Goal: Transaction & Acquisition: Purchase product/service

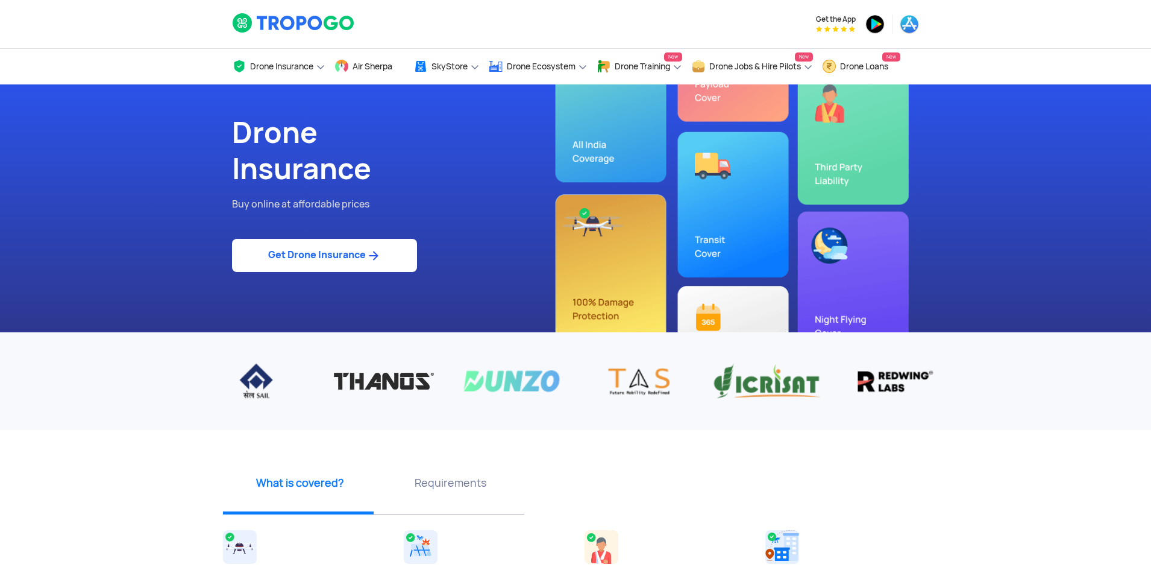
click at [389, 258] on link "Get Drone Insurance" at bounding box center [324, 255] width 185 height 33
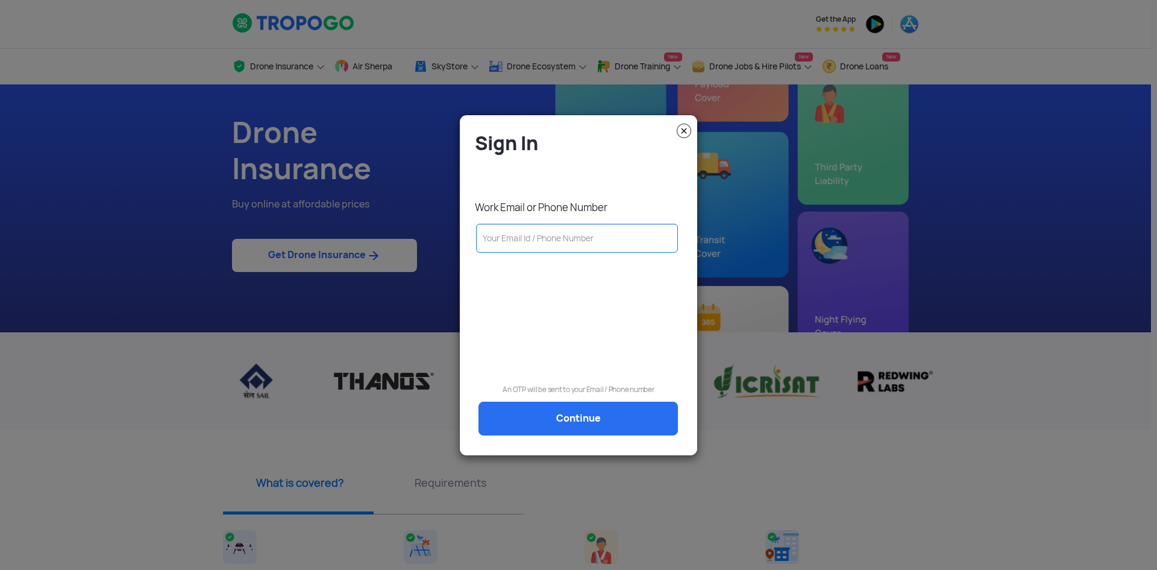
click at [609, 248] on input "text" at bounding box center [577, 238] width 202 height 29
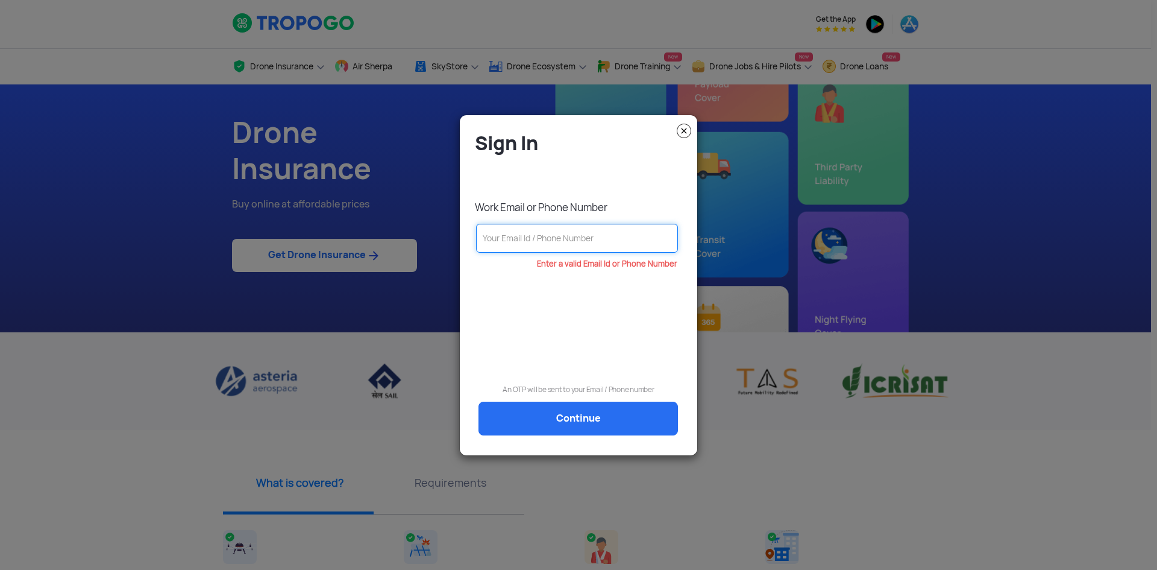
click at [591, 246] on input "text" at bounding box center [577, 238] width 202 height 29
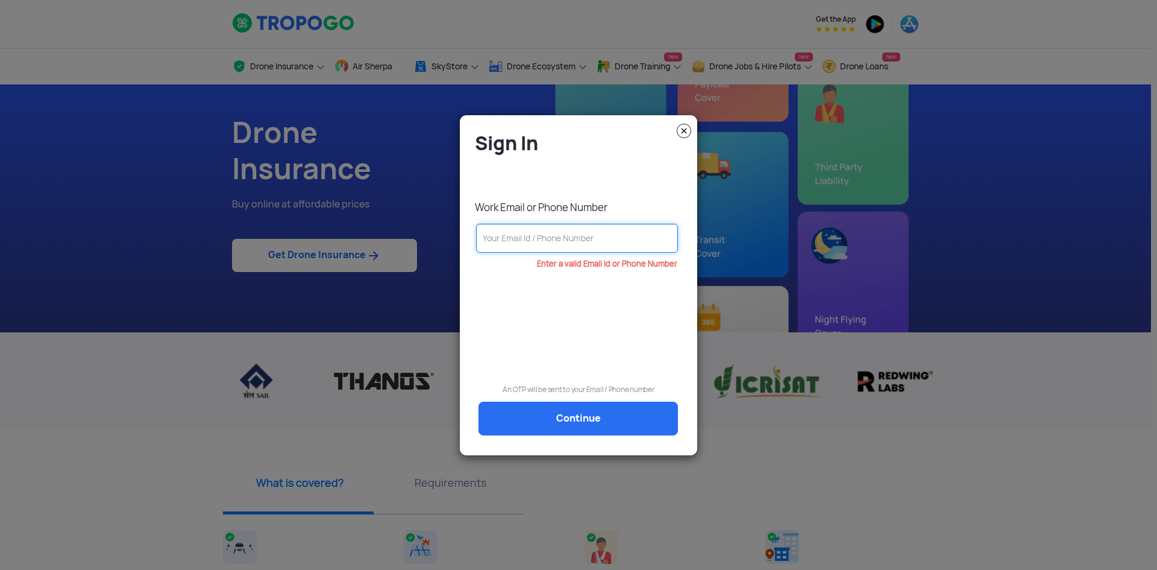
paste input "9442592164"
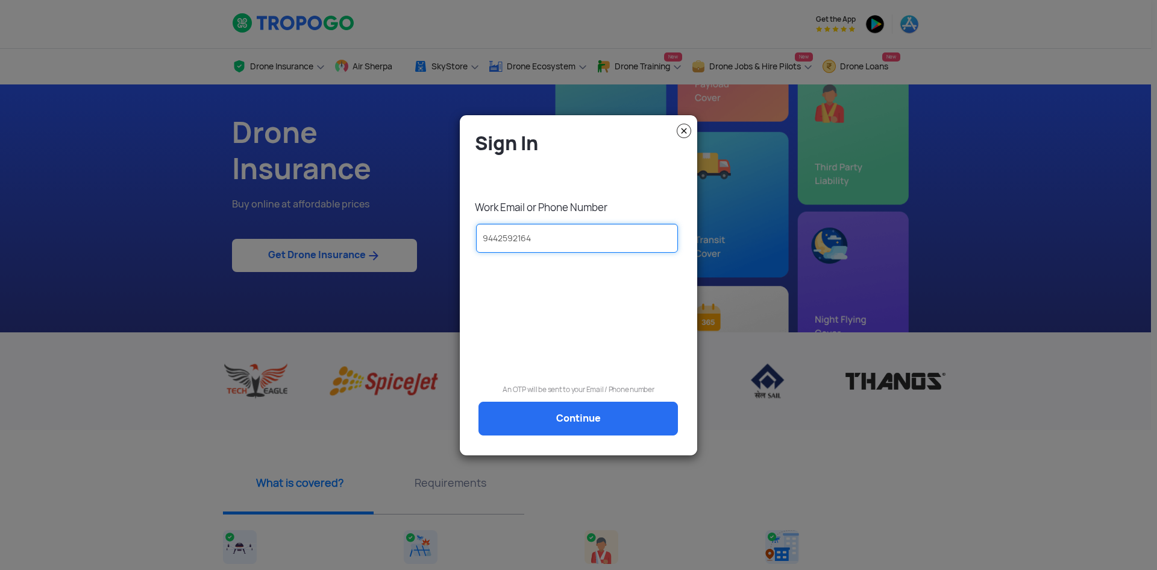
drag, startPoint x: 549, startPoint y: 245, endPoint x: 476, endPoint y: 263, distance: 75.0
click at [476, 263] on div "Sign In Work Email or Phone Number 9442592164 An OTP will be sent to your Email…" at bounding box center [578, 290] width 219 height 318
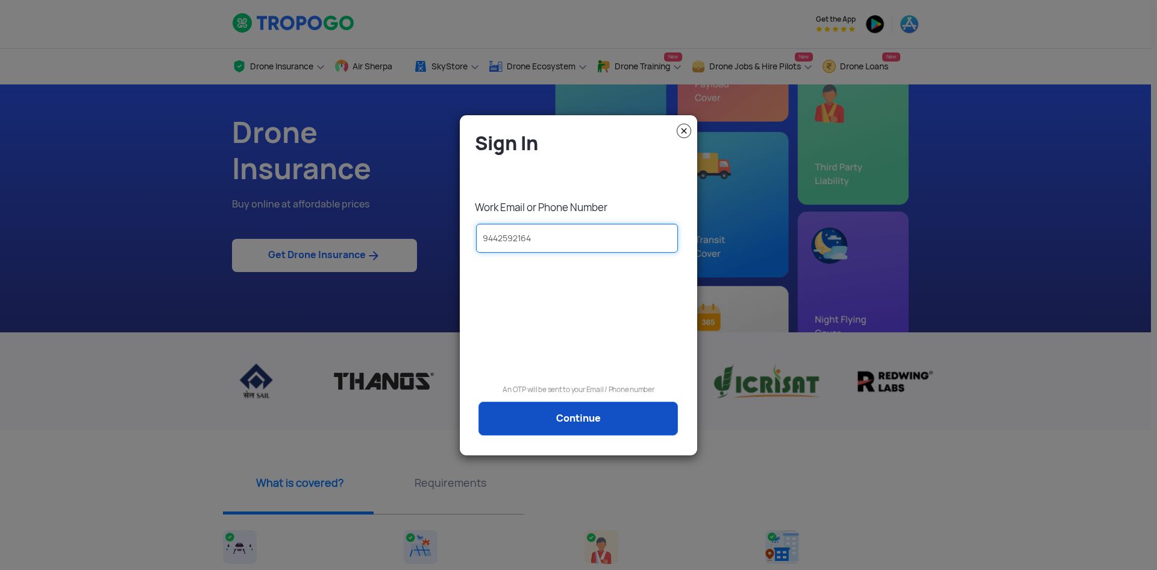
type input "9442592164"
click at [608, 420] on link "Continue" at bounding box center [579, 418] width 200 height 34
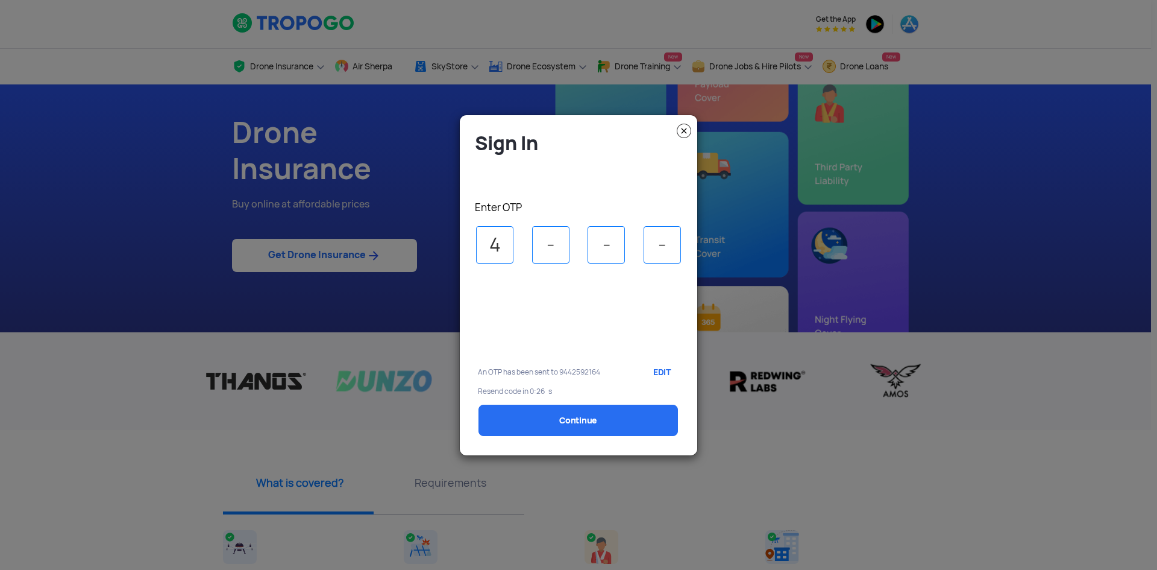
type input "4"
type input "6"
type input "3"
select select "1000000"
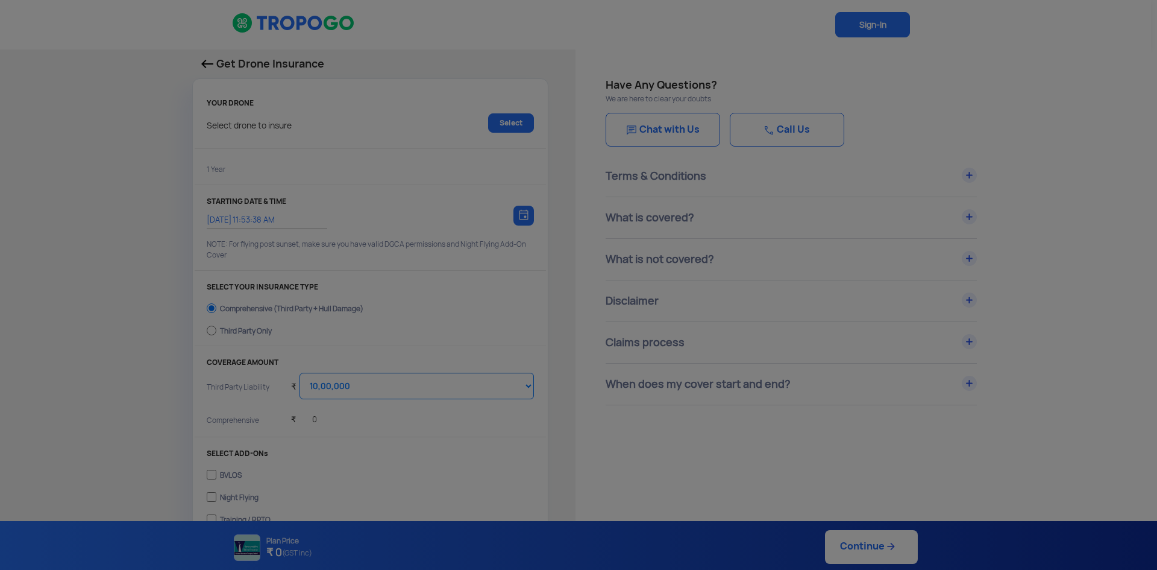
type input "1/9/2025, 12:03:00 PM"
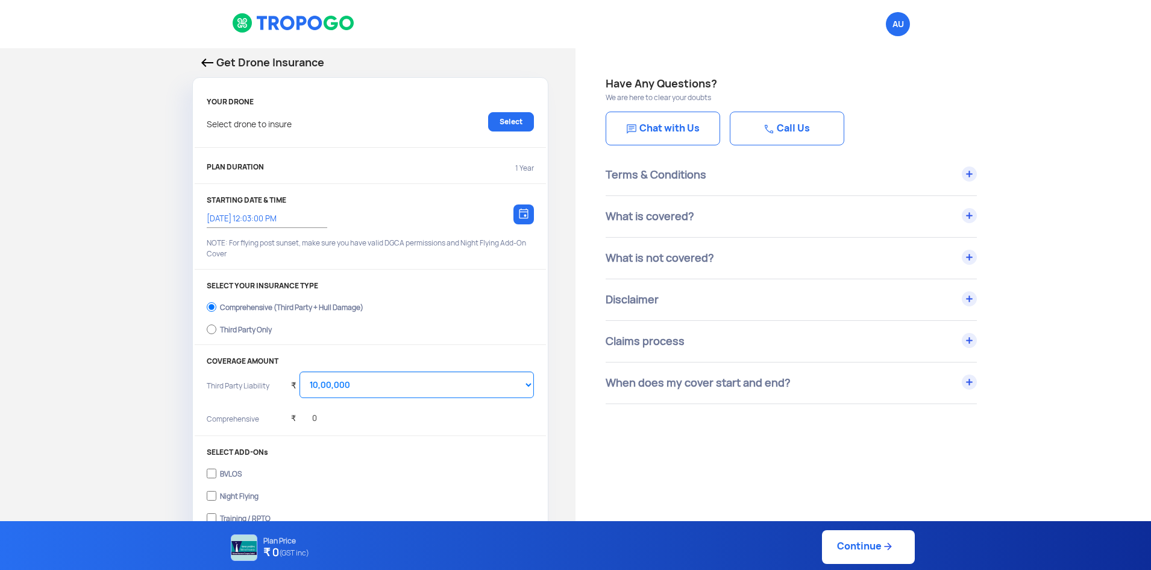
click at [478, 342] on div "SELECT YOUR INSURANCE TYPE Comprehensive (Third Party + Hull Damage) Third Part…" at bounding box center [370, 313] width 351 height 63
click at [515, 122] on link "Select" at bounding box center [511, 121] width 46 height 19
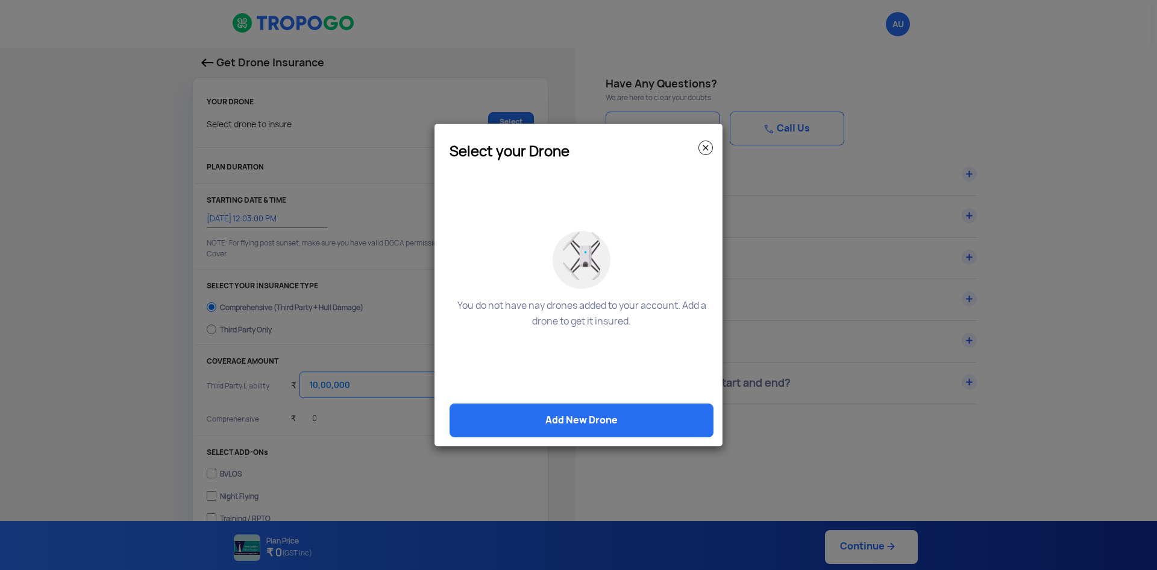
click at [306, 127] on modal-container "Select your Drone You do not have nay drones added to your account. Add a drone…" at bounding box center [578, 285] width 1157 height 570
click at [705, 144] on img at bounding box center [706, 147] width 14 height 14
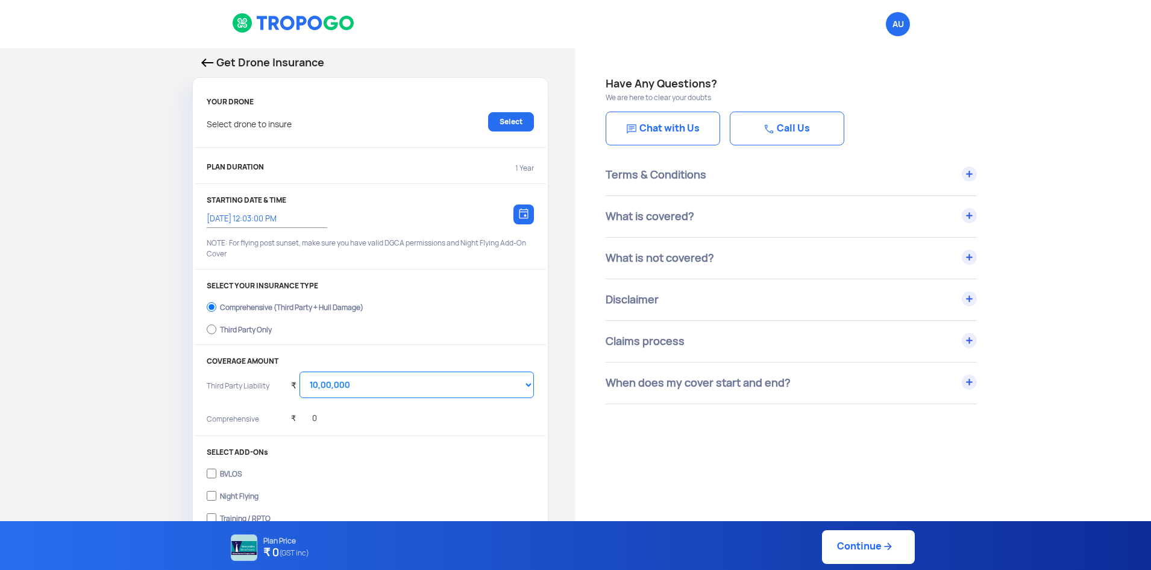
click at [254, 124] on p "Select drone to insure" at bounding box center [249, 121] width 85 height 19
click at [504, 112] on link "Select" at bounding box center [511, 121] width 46 height 19
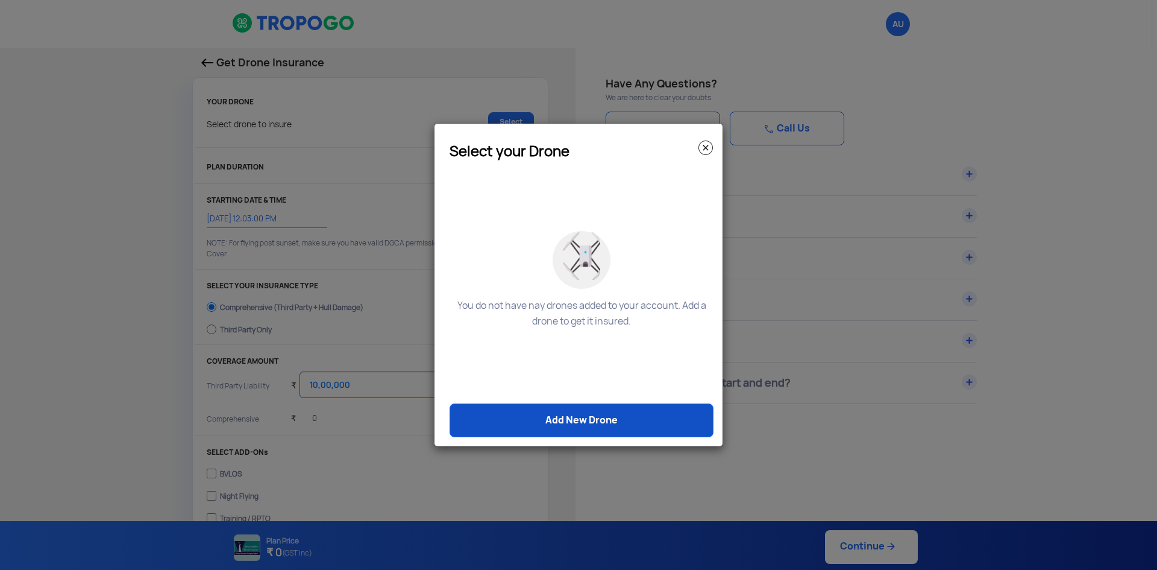
click at [612, 419] on link "Add New Drone" at bounding box center [582, 420] width 264 height 34
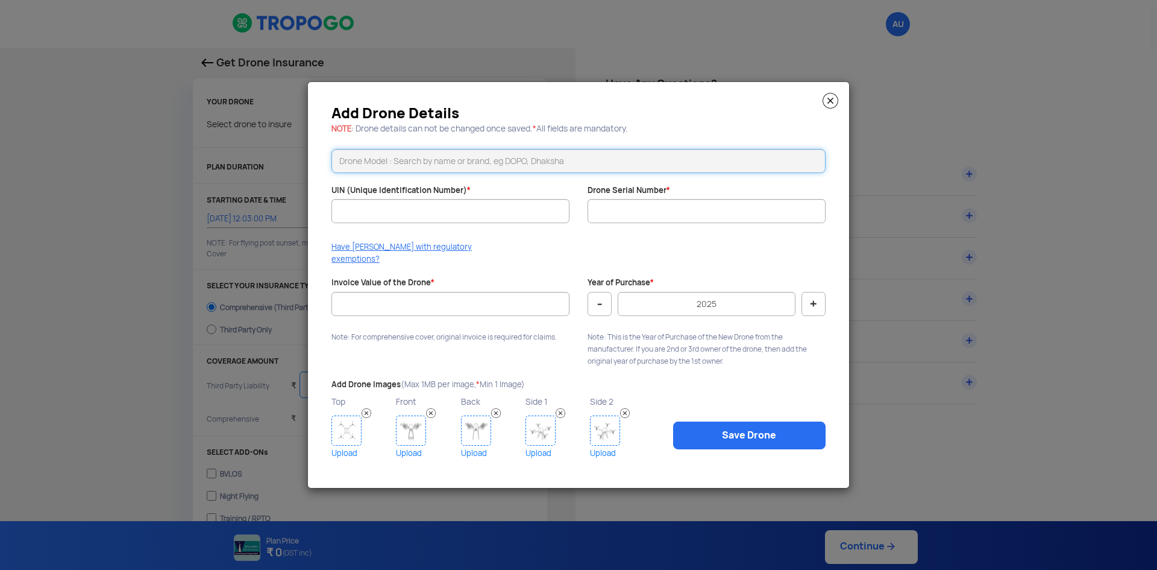
click at [418, 169] on input "text" at bounding box center [579, 161] width 494 height 24
click at [427, 200] on li "Magic Myna Hexa Agri Pro" at bounding box center [578, 187] width 493 height 27
type input "Magic Myna Hexa Agri Pro"
click at [436, 213] on input "UIN (Unique Identification Number) *" at bounding box center [451, 211] width 238 height 24
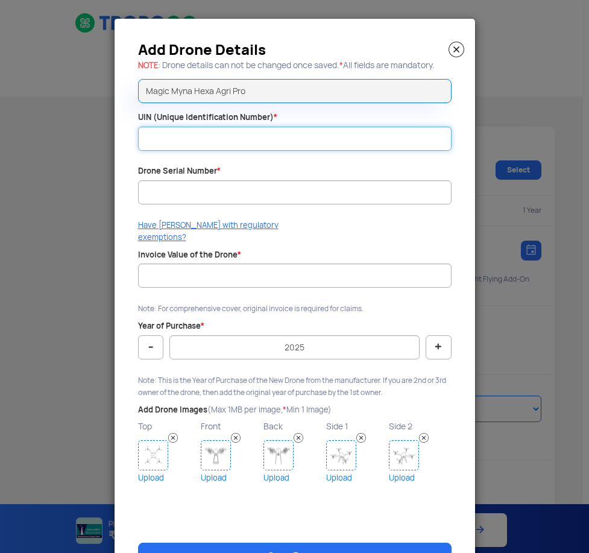
click at [262, 141] on input "UIN (Unique Identification Number) *" at bounding box center [294, 139] width 313 height 24
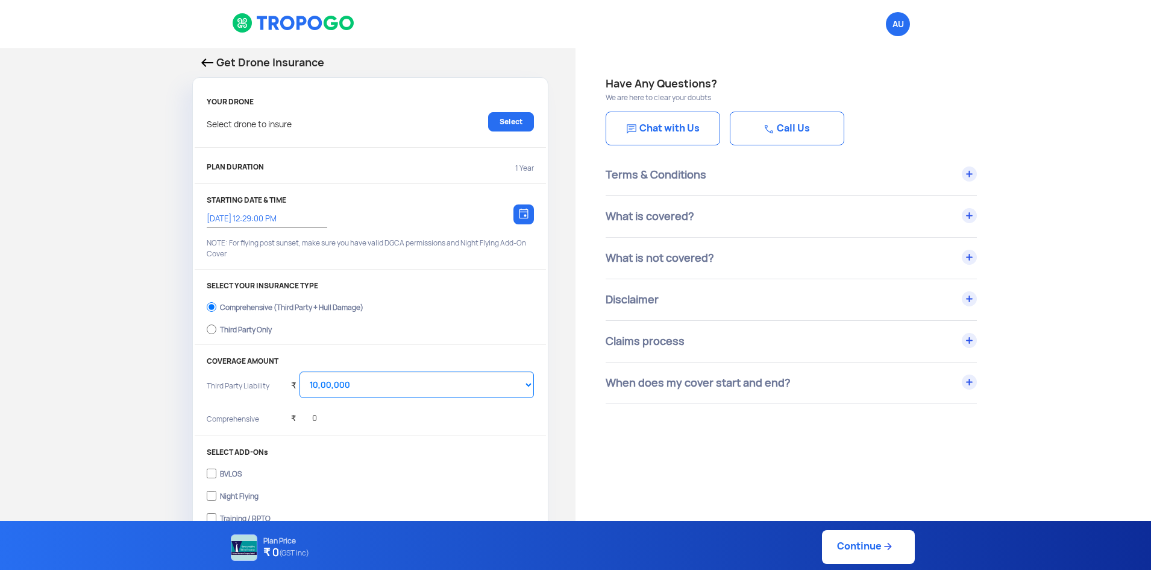
select select "1000000"
click at [290, 130] on p "Select drone to insure" at bounding box center [249, 121] width 85 height 19
click at [290, 129] on p "Select drone to insure" at bounding box center [249, 121] width 85 height 19
click at [491, 124] on link "Select" at bounding box center [511, 121] width 46 height 19
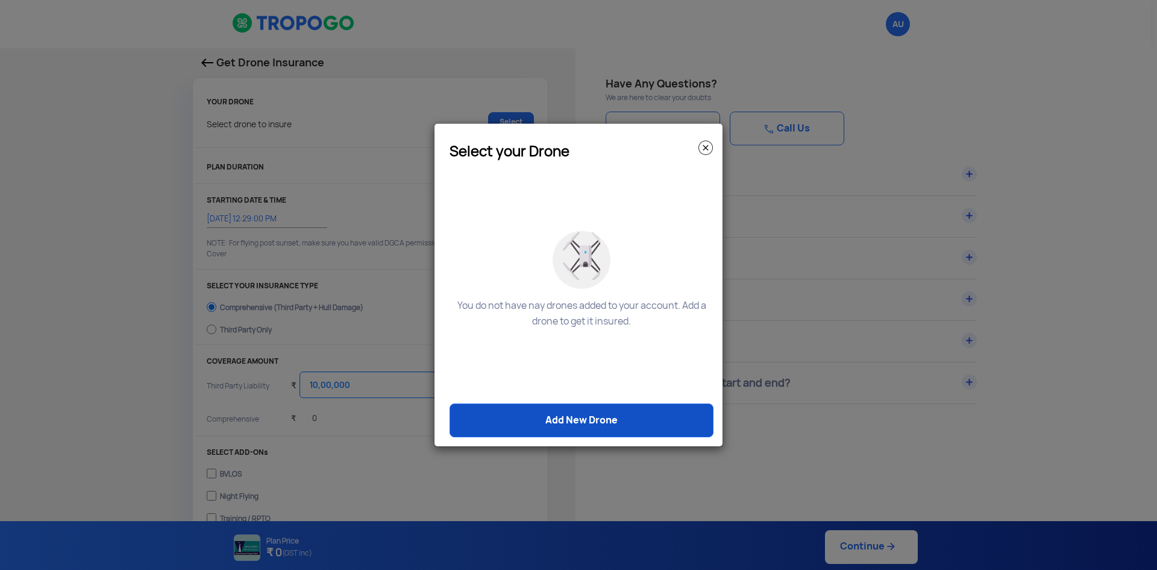
click at [669, 421] on link "Add New Drone" at bounding box center [582, 420] width 264 height 34
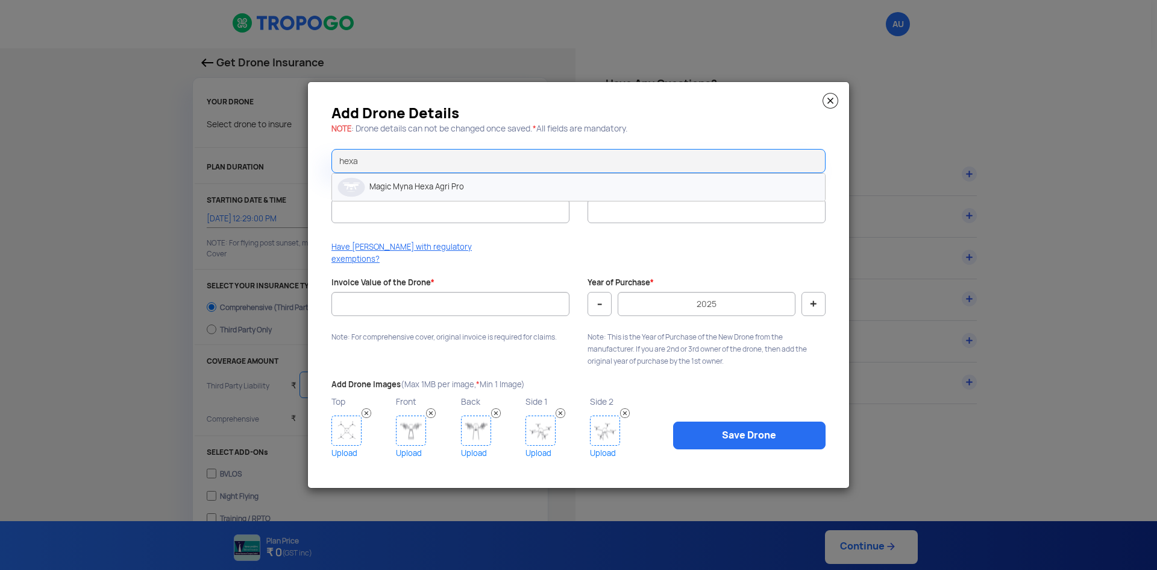
click at [387, 195] on li "Magic Myna Hexa Agri Pro" at bounding box center [578, 187] width 493 height 27
type input "Magic Myna Hexa Agri Pro"
click at [379, 215] on input "UIN (Unique Identification Number) *" at bounding box center [451, 211] width 238 height 24
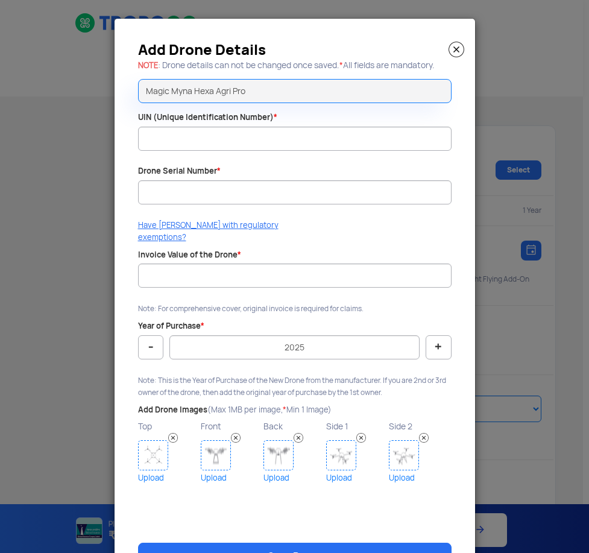
click at [342, 233] on div "Add Drone Details NOTE : Drone details can not be changed once saved. * All fie…" at bounding box center [295, 302] width 360 height 567
click at [191, 137] on input "UIN (Unique Identification Number) *" at bounding box center [294, 139] width 313 height 24
type input "UB2025000057TC"
click at [170, 197] on input "Drone Serial Number *" at bounding box center [294, 192] width 313 height 24
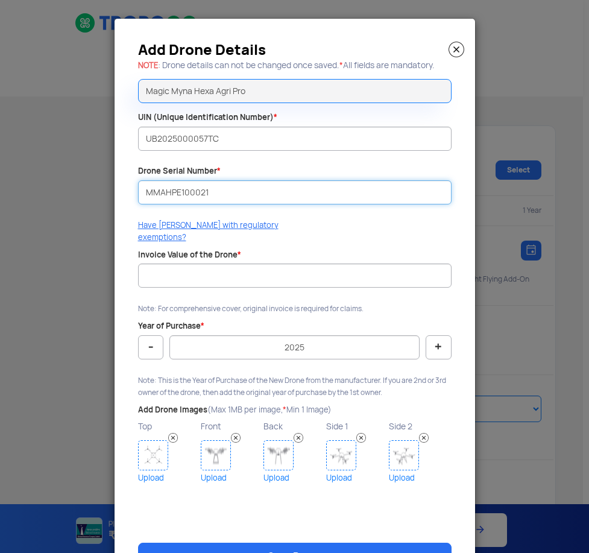
type input "MMAHPE100021"
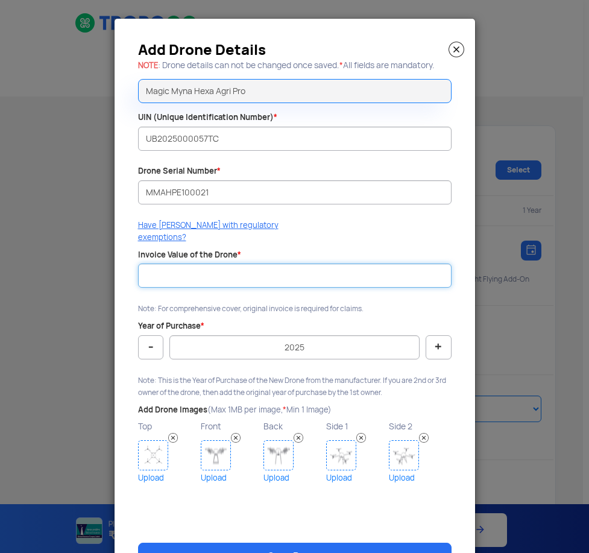
click at [230, 263] on input "Invoice Value of the Drone *" at bounding box center [294, 275] width 313 height 24
type input "4"
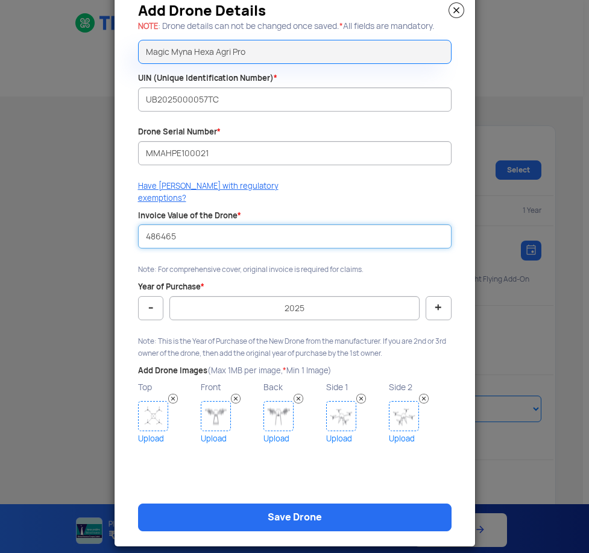
type input "486465"
click at [149, 431] on link "Upload" at bounding box center [168, 438] width 60 height 15
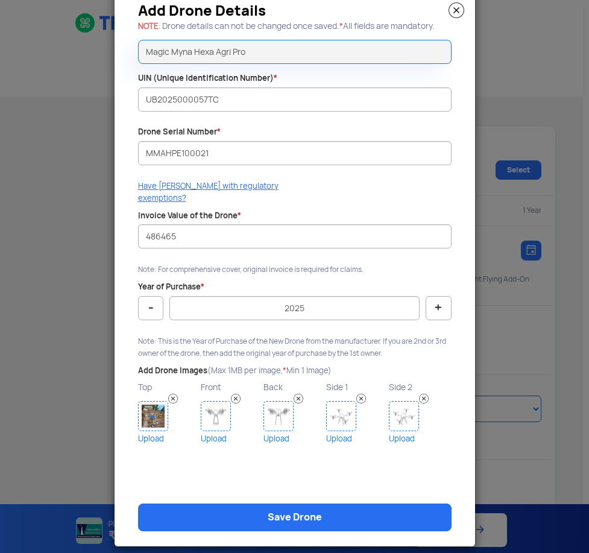
click at [218, 431] on link "Upload" at bounding box center [231, 438] width 60 height 15
click at [272, 431] on link "Upload" at bounding box center [293, 438] width 60 height 15
click at [322, 422] on div "Back Upload" at bounding box center [294, 412] width 63 height 67
click at [335, 431] on link "Upload" at bounding box center [356, 438] width 60 height 15
click at [397, 431] on link "Upload" at bounding box center [419, 438] width 60 height 15
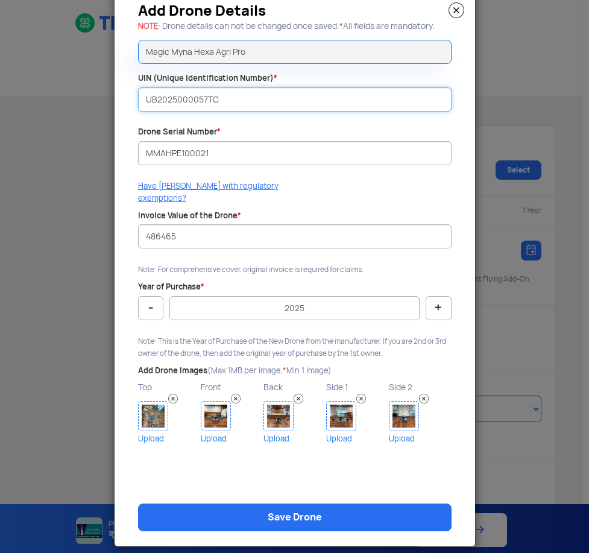
click at [192, 104] on input "UB2025000057TC" at bounding box center [294, 99] width 313 height 24
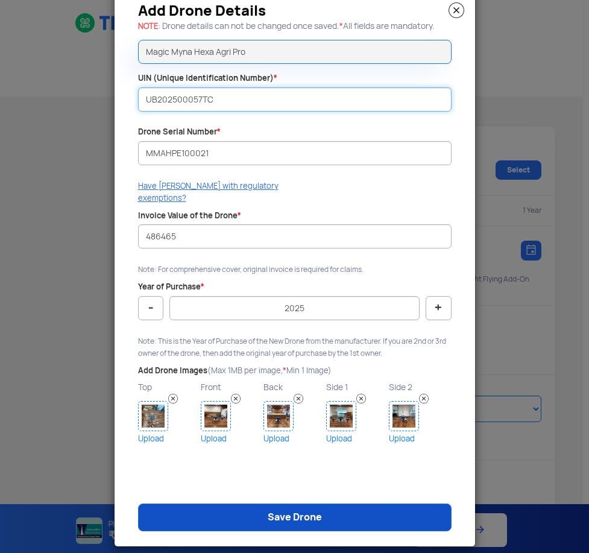
type input "UB202500057TC"
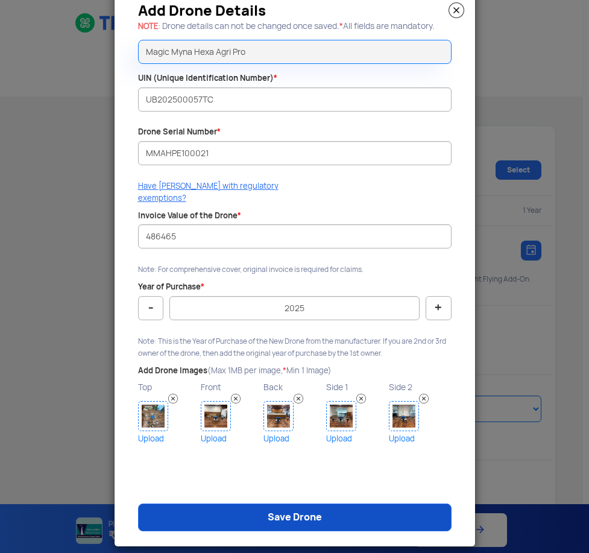
click at [327, 503] on link "Save Drone" at bounding box center [294, 517] width 313 height 28
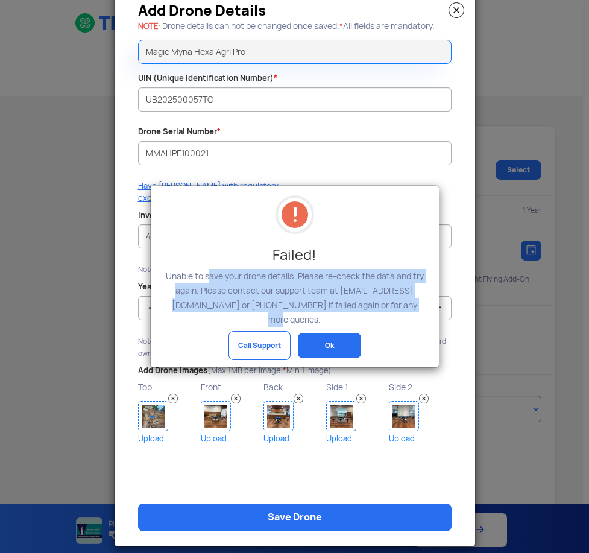
drag, startPoint x: 204, startPoint y: 280, endPoint x: 410, endPoint y: 307, distance: 207.3
click at [410, 307] on p "Unable to save your drone details. Please re-check the data and try again. Plea…" at bounding box center [295, 298] width 264 height 58
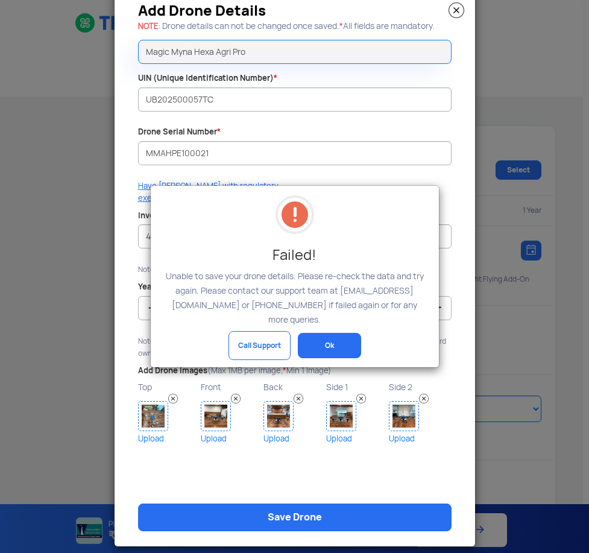
click at [365, 248] on div "Failed! Unable to save your drone details. Please re-check the data and try aga…" at bounding box center [295, 276] width 288 height 181
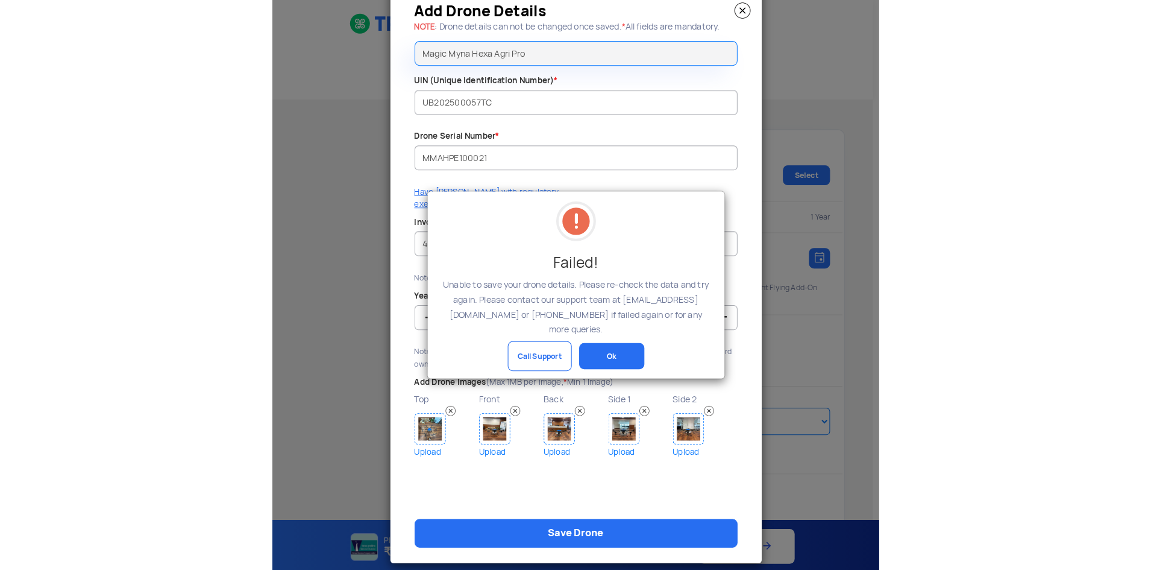
scroll to position [0, 0]
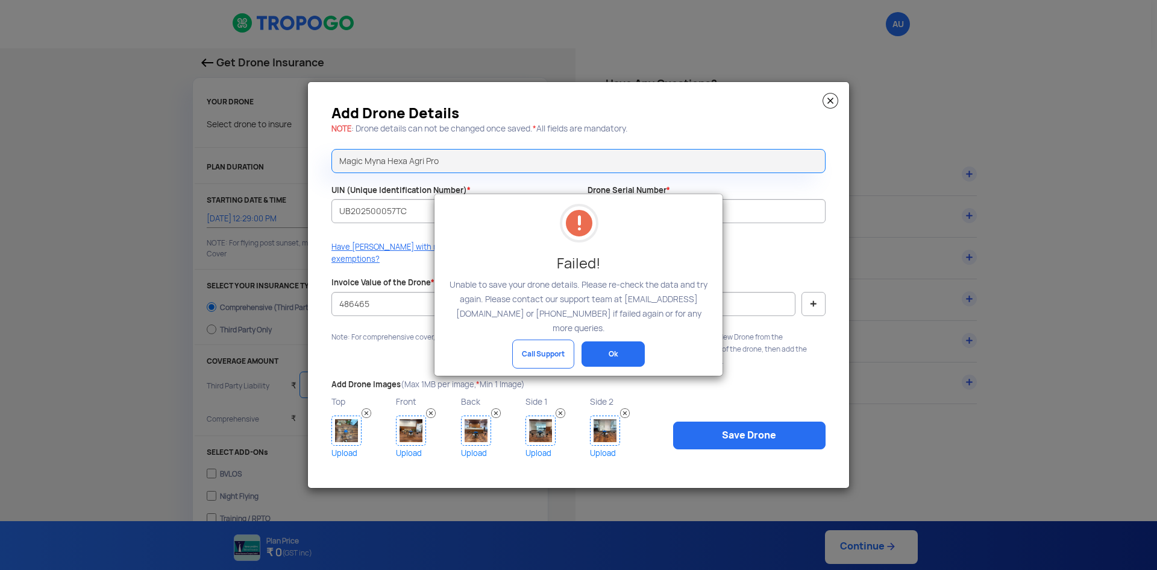
click at [632, 352] on button "Ok" at bounding box center [613, 353] width 63 height 25
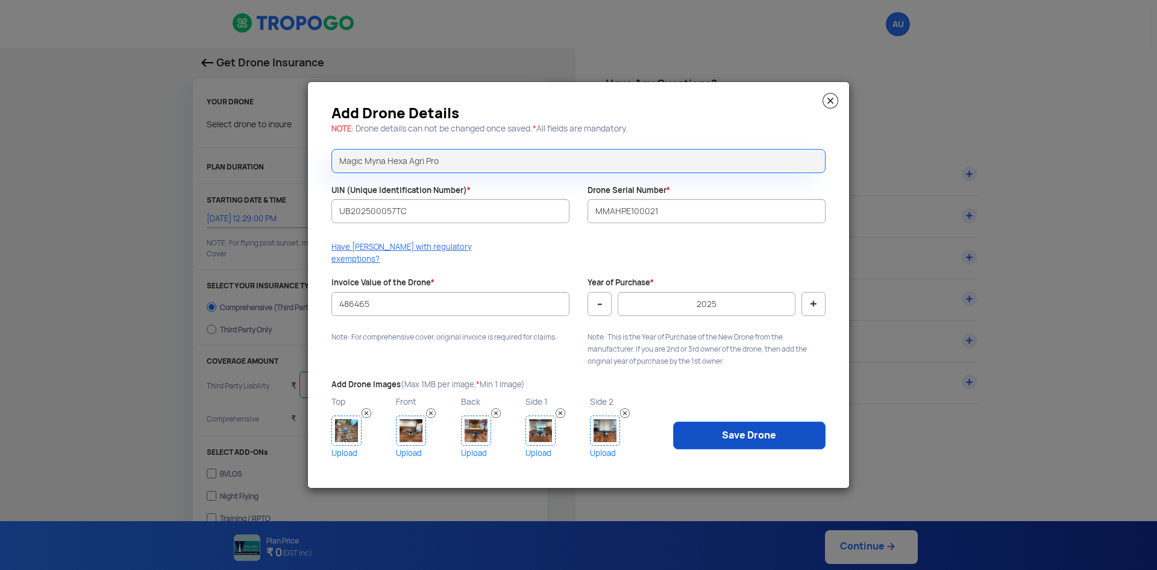
click at [766, 427] on link "Save Drone" at bounding box center [749, 435] width 153 height 28
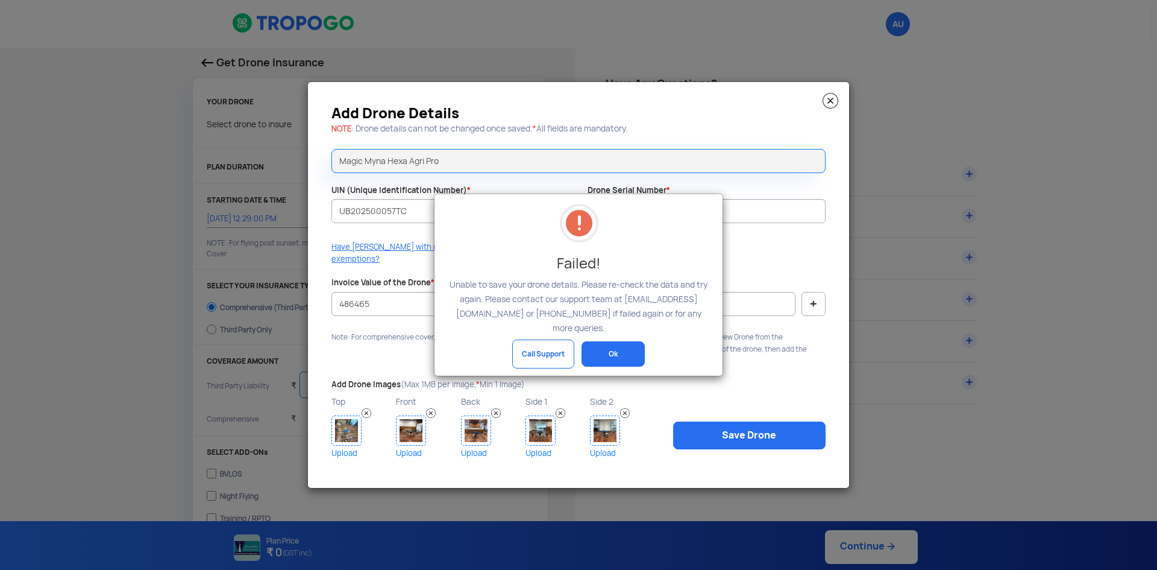
click at [623, 344] on button "Ok" at bounding box center [613, 353] width 63 height 25
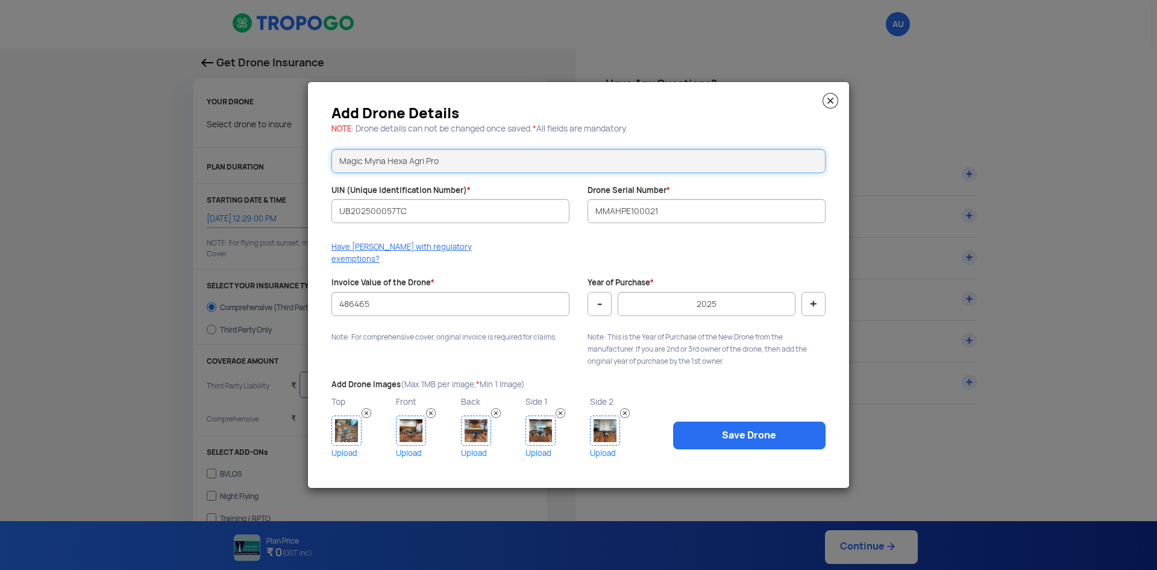
click at [509, 171] on input "Magic Myna Hexa Agri Pro" at bounding box center [579, 161] width 494 height 24
click at [791, 371] on div "Add Drone Details NOTE : Drone details can not be changed once saved. * All fie…" at bounding box center [578, 284] width 541 height 405
click at [571, 201] on li "Magic Myna Hexa Agri Pro" at bounding box center [578, 187] width 493 height 27
click at [781, 436] on link "Save Drone" at bounding box center [749, 435] width 153 height 28
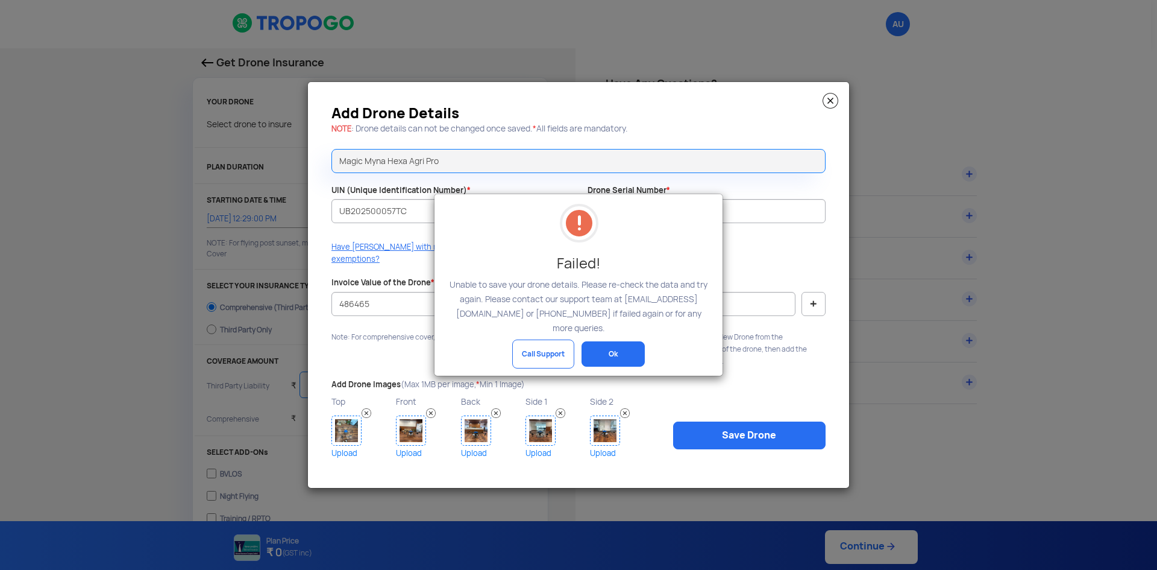
click at [623, 348] on button "Ok" at bounding box center [613, 353] width 63 height 25
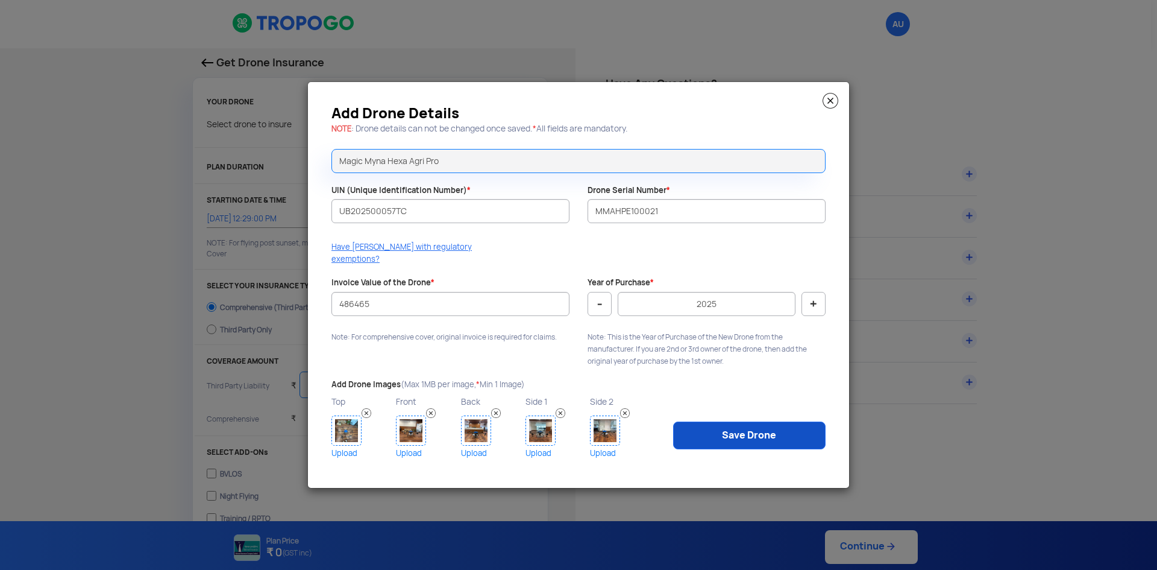
click at [729, 441] on link "Save Drone" at bounding box center [749, 435] width 153 height 28
click at [722, 426] on modal-container "Failed! Unable to save your drone details. Please re-check the data and try aga…" at bounding box center [578, 285] width 1157 height 570
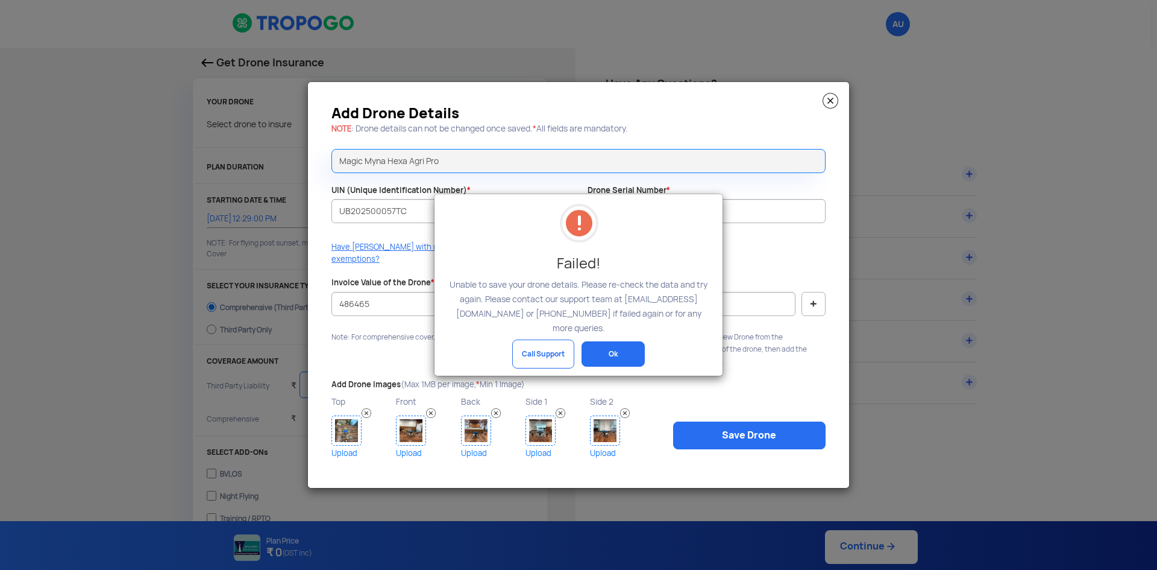
click at [640, 353] on button "Ok" at bounding box center [613, 353] width 63 height 25
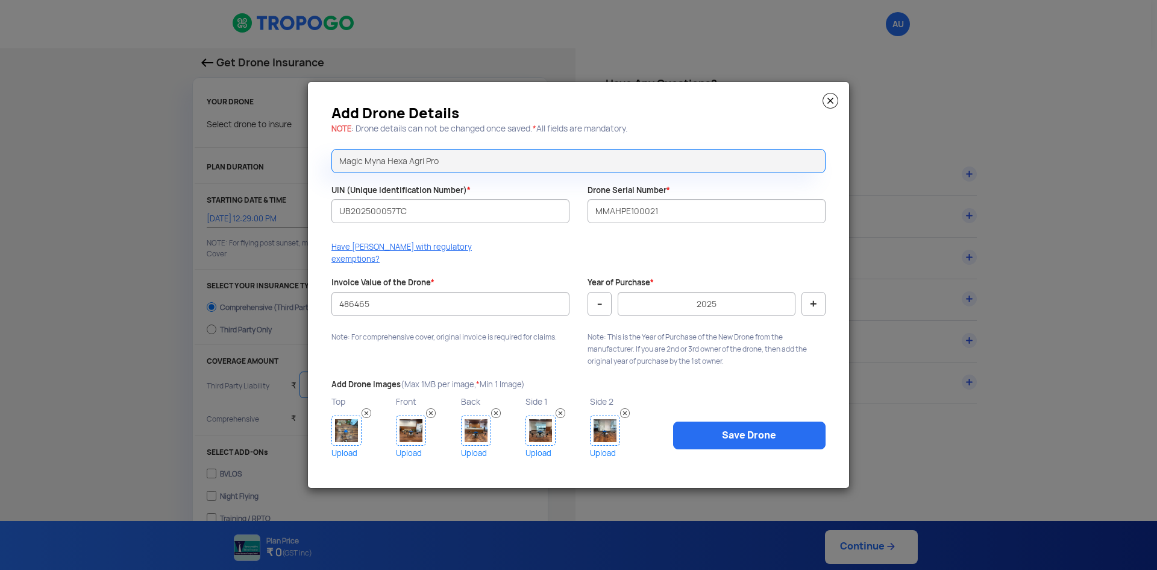
click at [827, 107] on img at bounding box center [831, 101] width 16 height 16
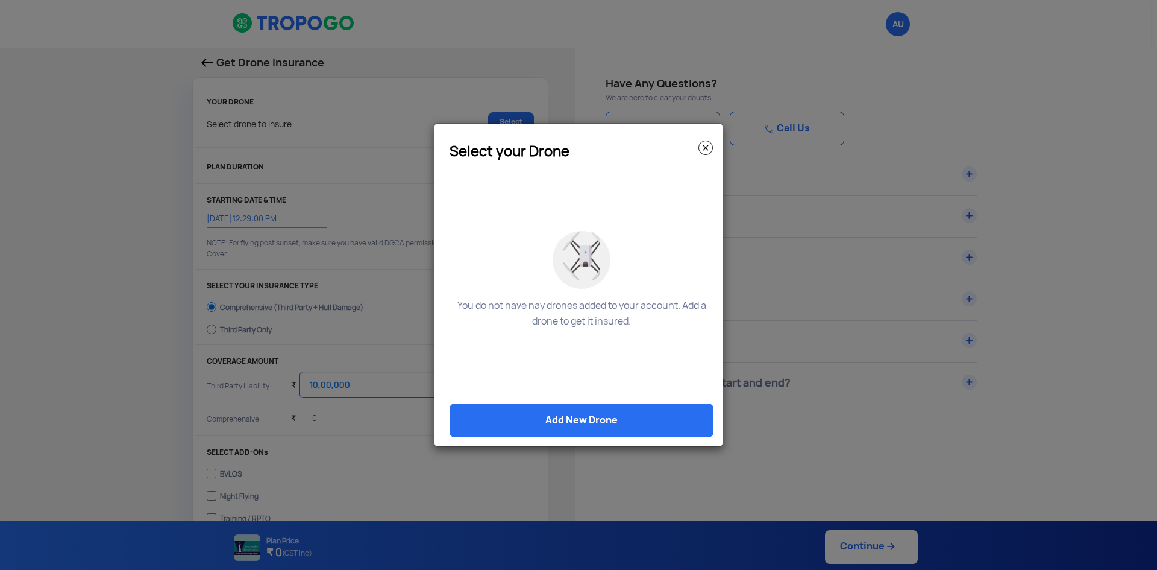
click at [711, 148] on img at bounding box center [706, 147] width 14 height 14
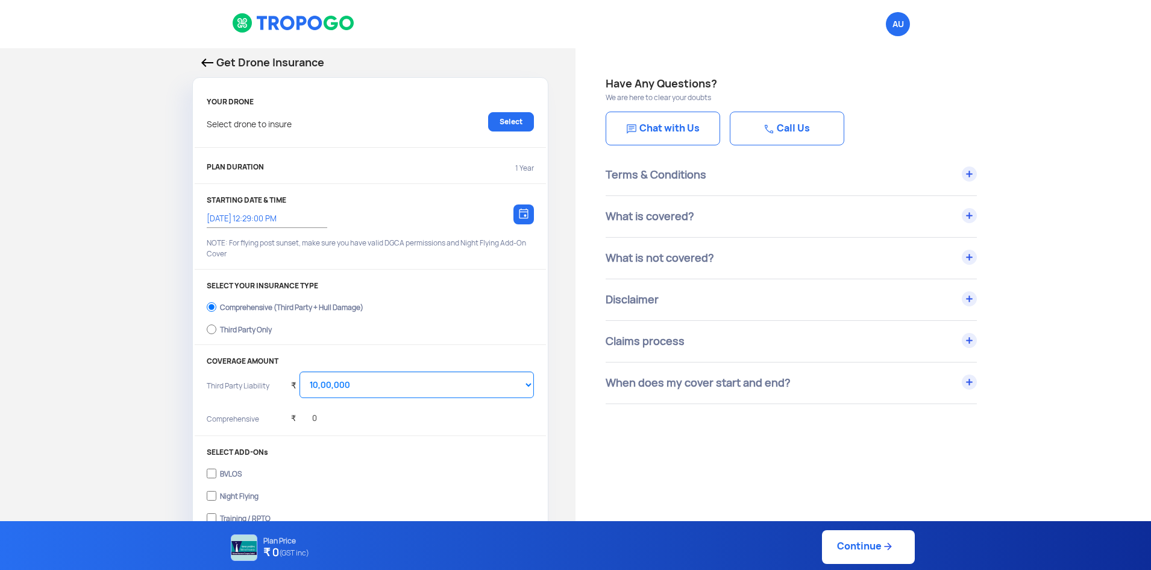
click at [844, 484] on div "Have Any Questions? We are here to clear your doubts Chat with Us Call Us Terms…" at bounding box center [864, 529] width 576 height 962
click at [498, 125] on link "Select" at bounding box center [511, 121] width 46 height 19
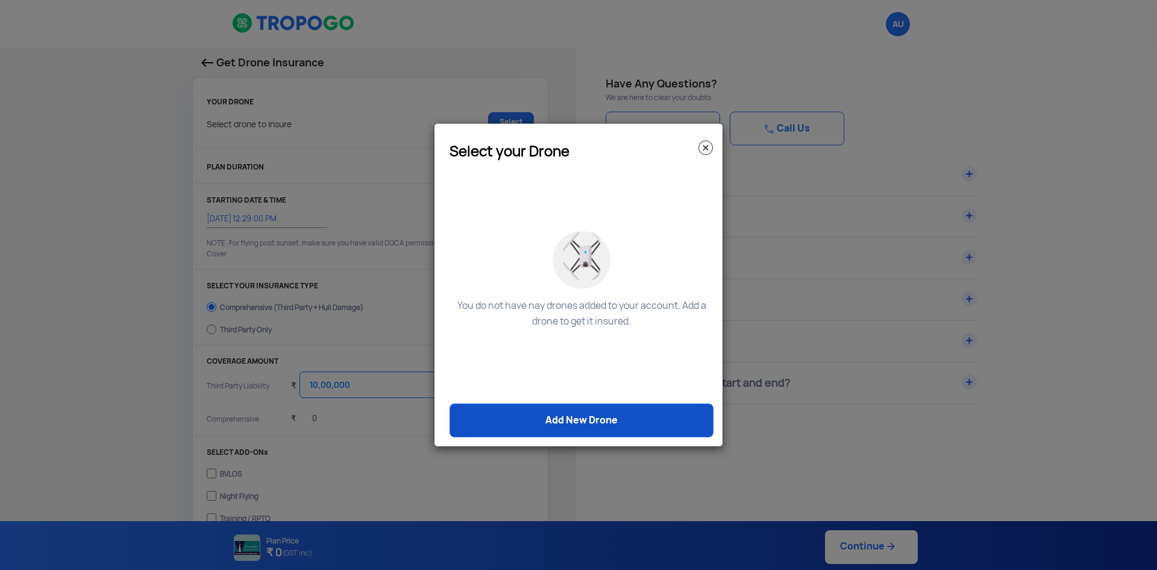
click at [585, 433] on link "Add New Drone" at bounding box center [582, 420] width 264 height 34
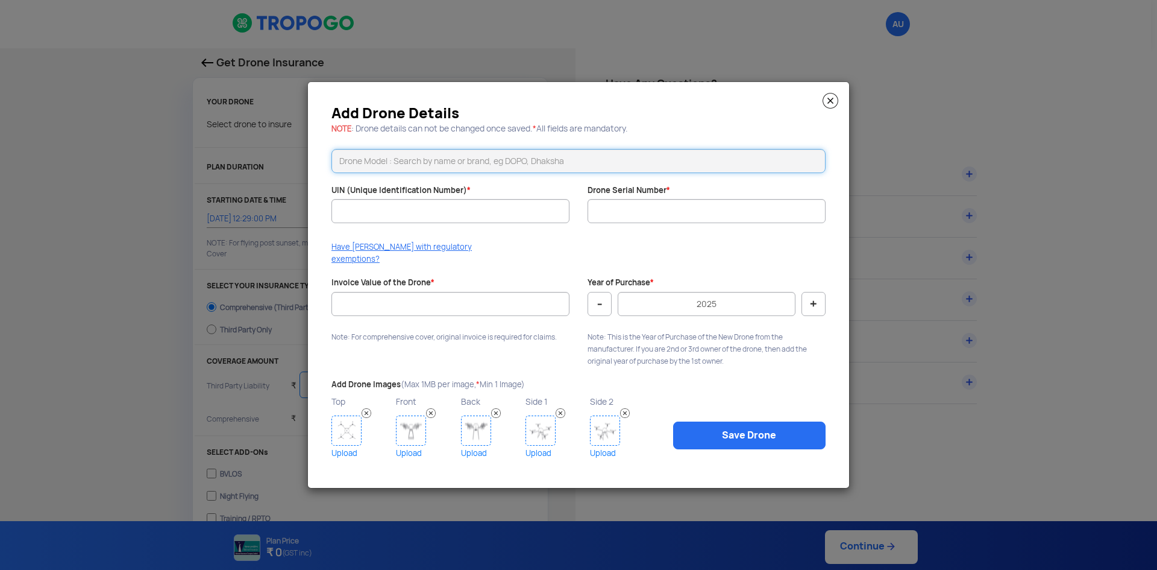
click at [467, 171] on input "text" at bounding box center [579, 161] width 494 height 24
click at [473, 191] on li "Magic Myna Hexa Agri Pro" at bounding box center [578, 187] width 493 height 27
type input "Magic Myna Hexa Agri Pro"
click at [431, 223] on input "UIN (Unique Identification Number) *" at bounding box center [451, 211] width 238 height 24
click at [816, 301] on button "+" at bounding box center [814, 304] width 24 height 24
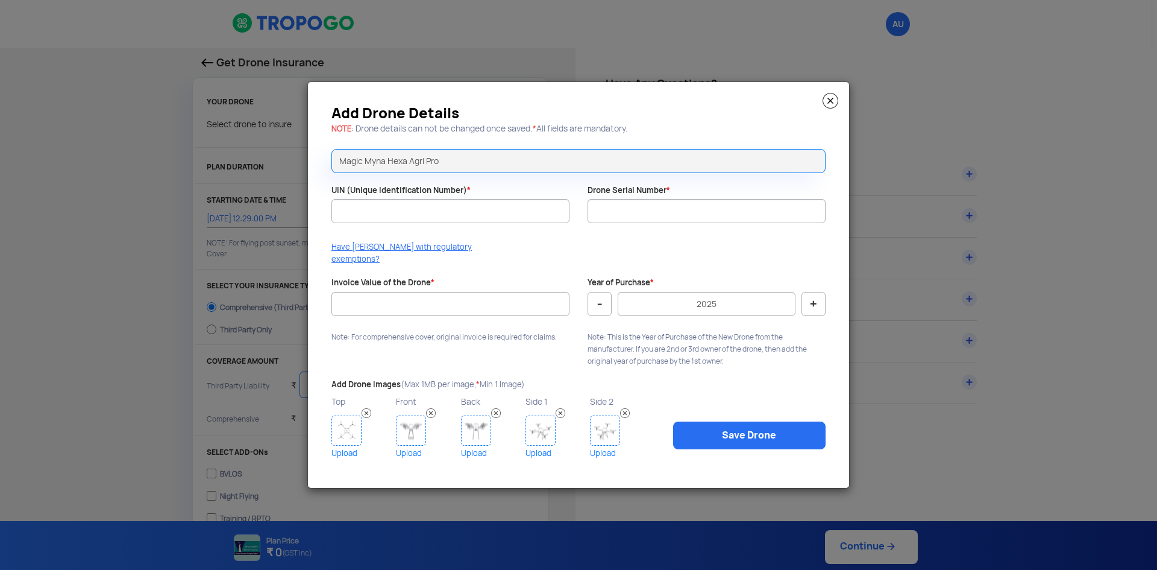
click at [816, 301] on button "+" at bounding box center [814, 304] width 24 height 24
click at [602, 301] on button "-" at bounding box center [600, 304] width 24 height 24
click at [804, 294] on button "+" at bounding box center [814, 304] width 24 height 24
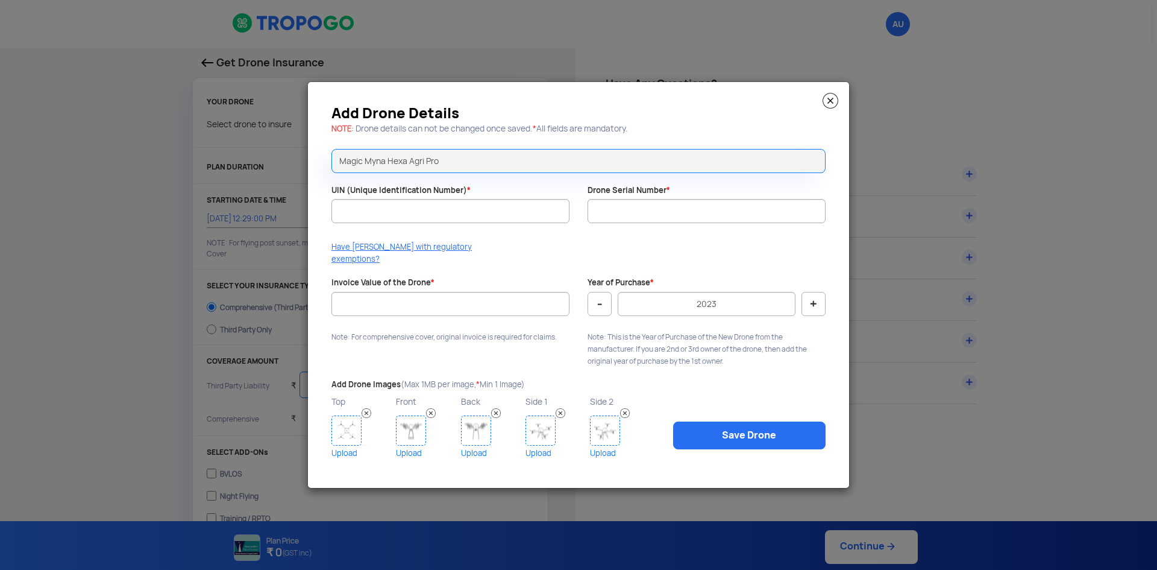
click at [805, 294] on button "+" at bounding box center [814, 304] width 24 height 24
type input "2025"
click at [805, 294] on button "+" at bounding box center [814, 304] width 24 height 24
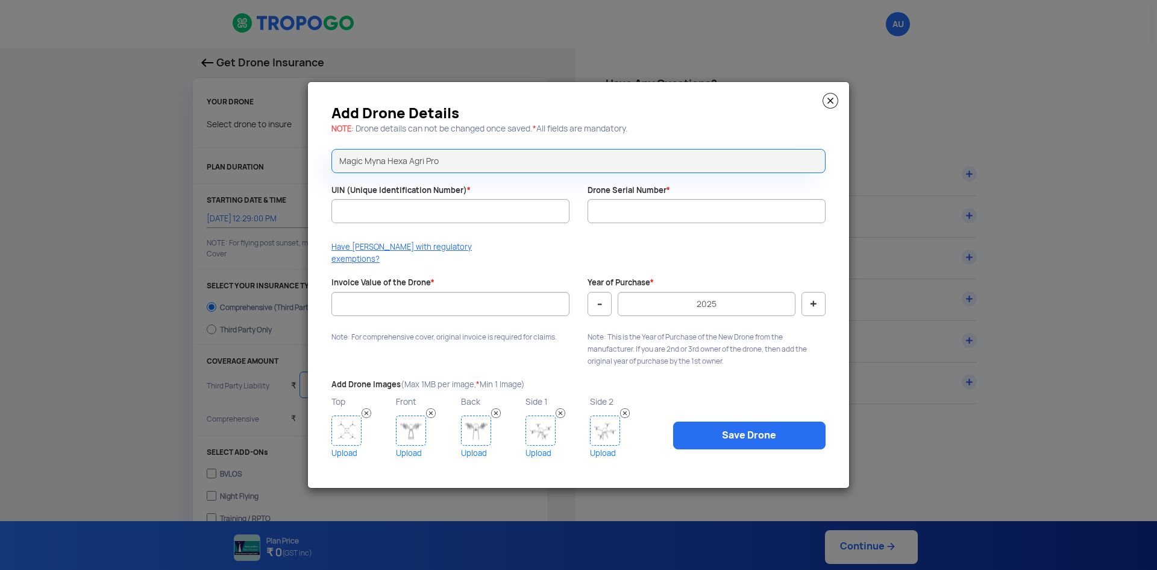
click at [909, 430] on modal-container "Add Drone Details NOTE : Drone details can not be changed once saved. * All fie…" at bounding box center [578, 285] width 1157 height 570
click at [829, 109] on img at bounding box center [831, 101] width 16 height 16
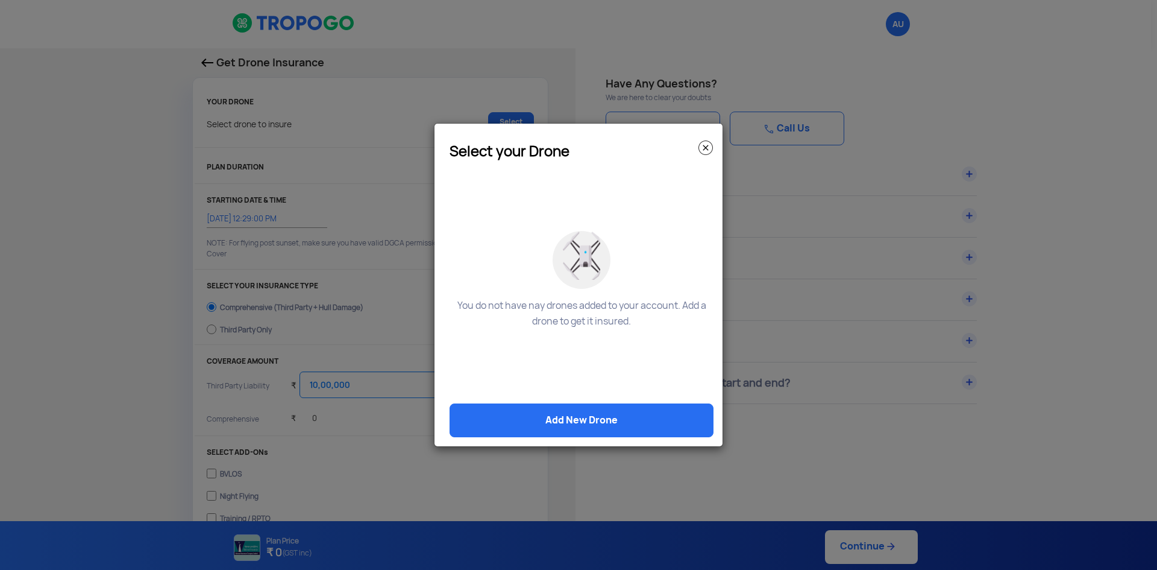
click at [704, 142] on img at bounding box center [706, 147] width 14 height 14
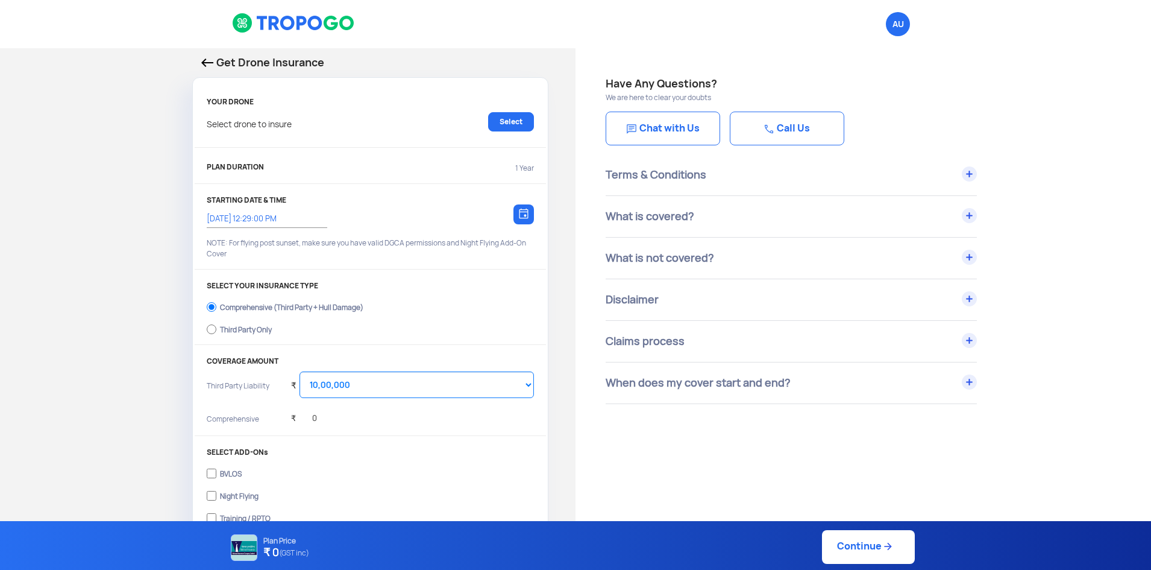
click at [218, 323] on label "Third Party Only" at bounding box center [370, 327] width 327 height 19
click at [216, 323] on input "Third Party Only" at bounding box center [212, 329] width 10 height 17
radio input "true"
select select "2000000"
click at [382, 387] on select "Select Amount 20,00,000 25,00,000 30,00,000 35,00,000 40,00,000 45,00,000 50,00…" at bounding box center [417, 384] width 235 height 27
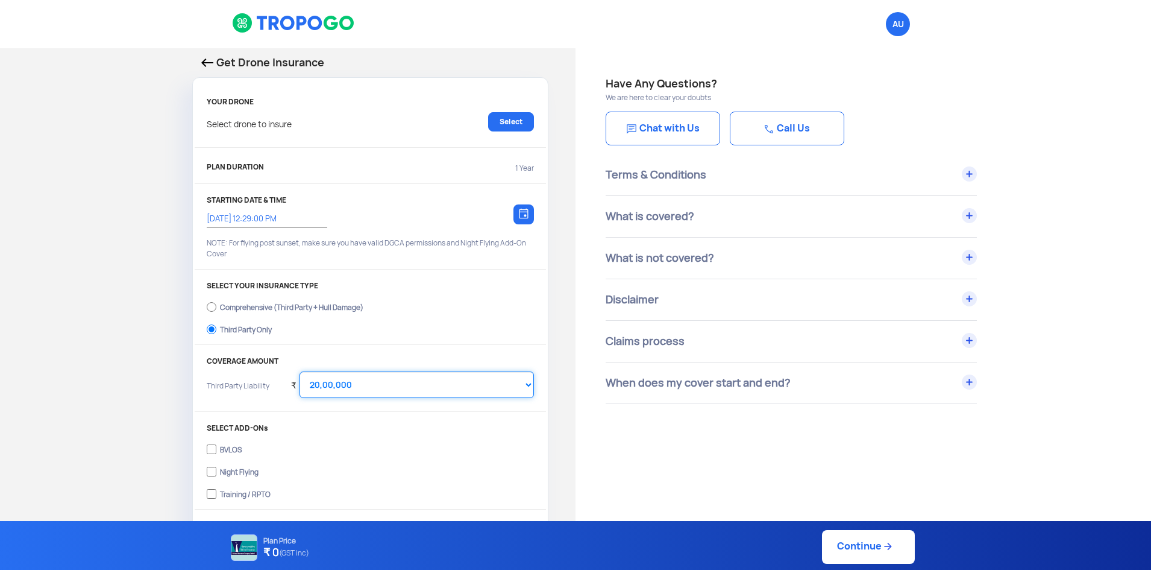
click at [382, 387] on select "Select Amount 20,00,000 25,00,000 30,00,000 35,00,000 40,00,000 45,00,000 50,00…" at bounding box center [417, 384] width 235 height 27
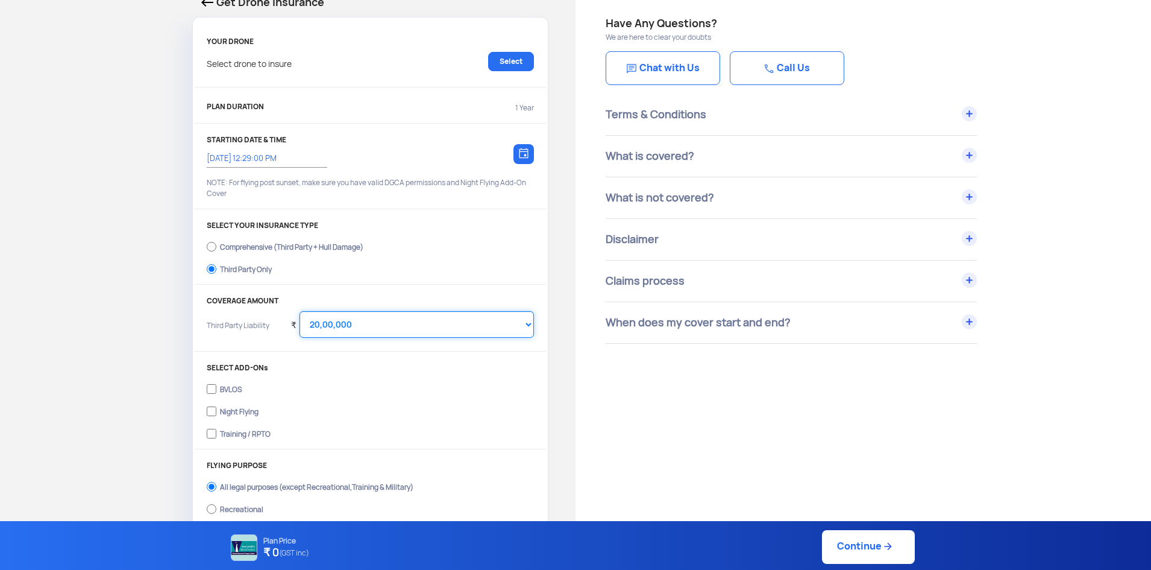
scroll to position [301, 0]
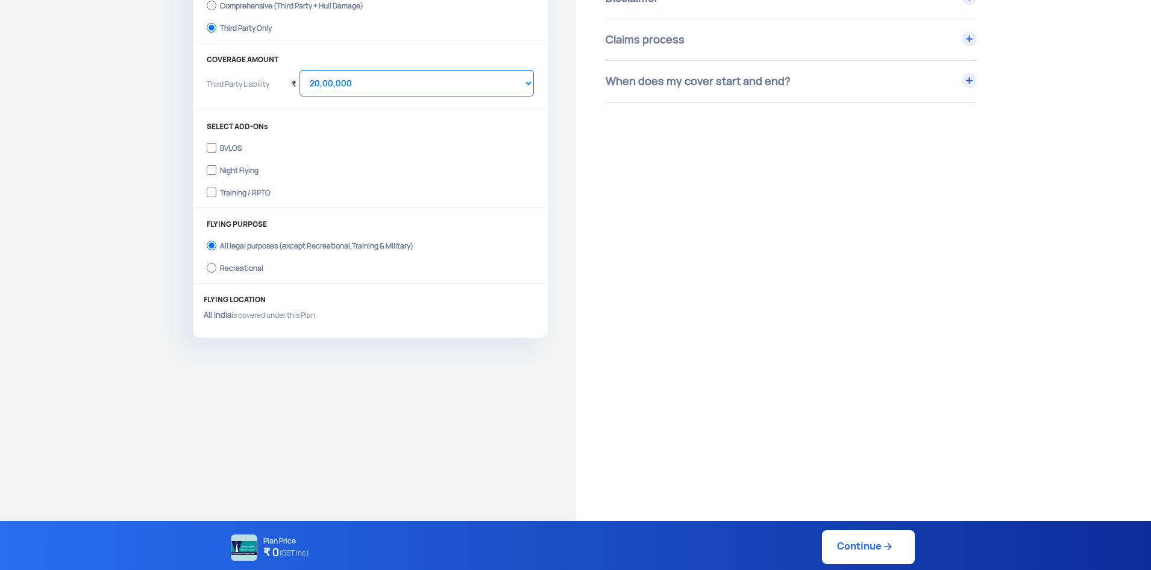
click at [357, 272] on label "Recreational" at bounding box center [370, 266] width 327 height 19
click at [216, 272] on input "Recreational" at bounding box center [212, 267] width 10 height 17
radio input "true"
click at [350, 238] on label "All legal purposes (except Recreational,Training & Military)" at bounding box center [370, 244] width 327 height 19
click at [216, 238] on input "All legal purposes (except Recreational,Training & Military)" at bounding box center [212, 245] width 10 height 17
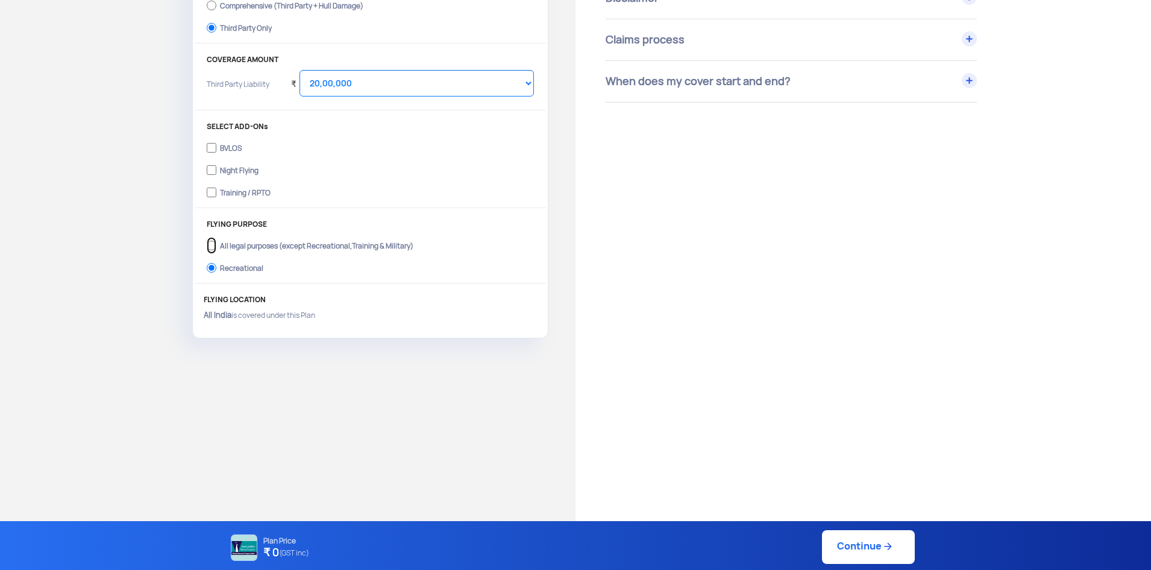
radio input "true"
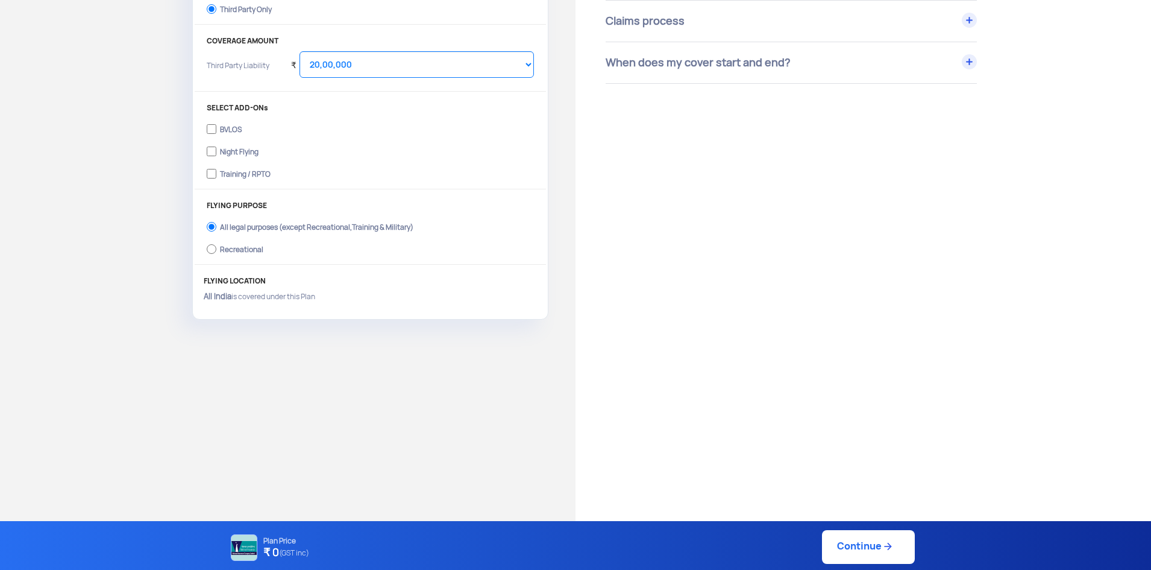
scroll to position [311, 0]
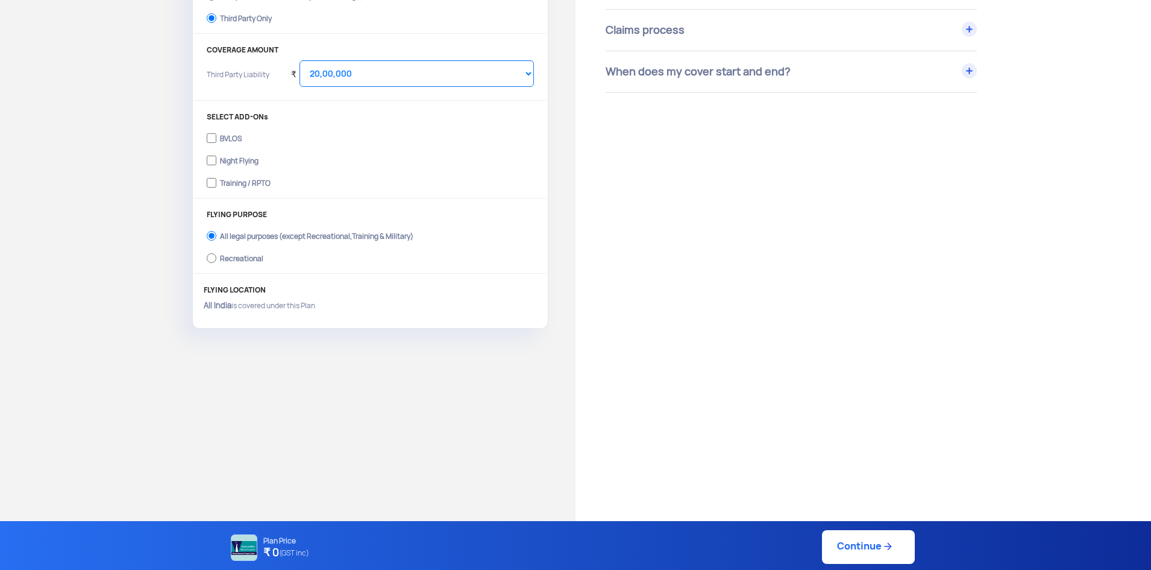
click at [881, 294] on div "Have Any Questions? We are here to clear your doubts Chat with Us Call Us Terms…" at bounding box center [864, 218] width 576 height 962
